Goal: Find specific page/section: Find specific page/section

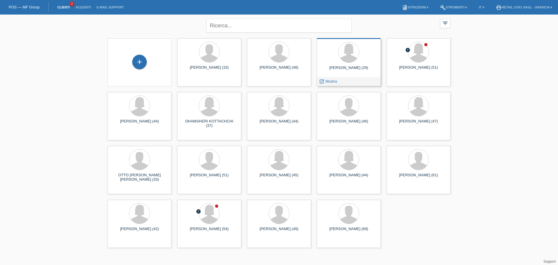
click at [348, 63] on div "FRANCESCA DI CORRADO (29) launch Mostra" at bounding box center [349, 62] width 64 height 48
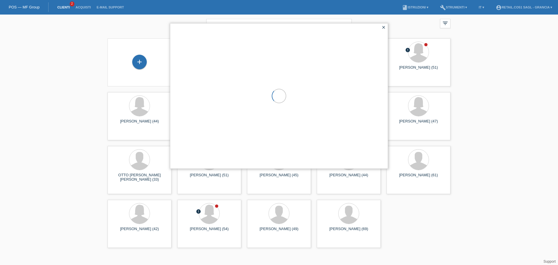
click at [348, 63] on div at bounding box center [278, 96] width 217 height 145
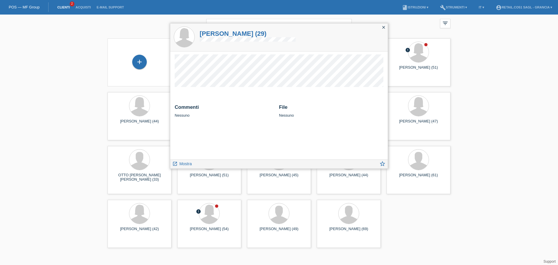
click at [384, 28] on icon "close" at bounding box center [383, 27] width 5 height 5
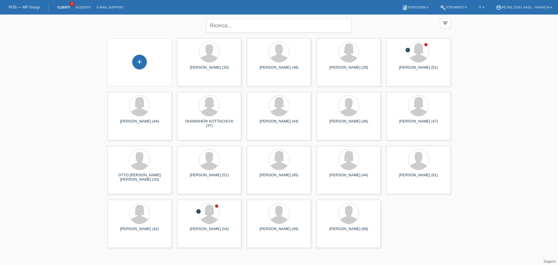
click at [88, 3] on li "Acquisti" at bounding box center [83, 7] width 21 height 15
click at [86, 6] on link "Acquisti" at bounding box center [83, 7] width 21 height 3
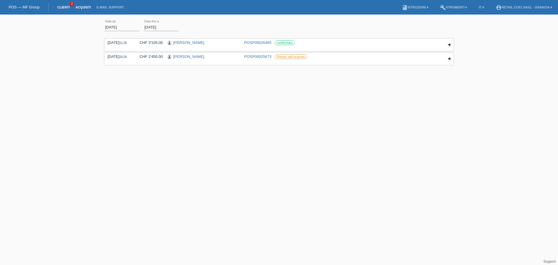
click at [60, 7] on link "Clienti" at bounding box center [63, 7] width 18 height 3
